Goal: Task Accomplishment & Management: Use online tool/utility

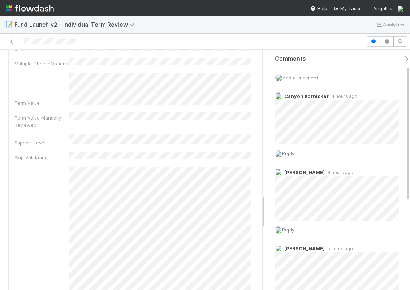
scroll to position [1032, 0]
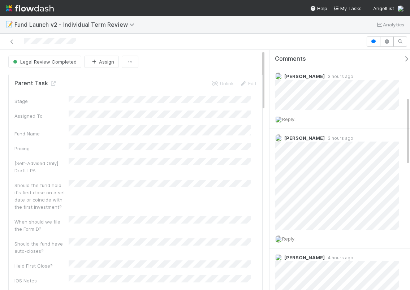
scroll to position [165, 0]
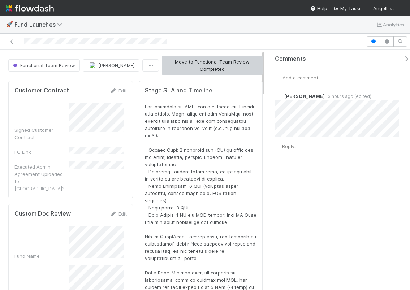
scroll to position [141, 231]
